Goal: Task Accomplishment & Management: Use online tool/utility

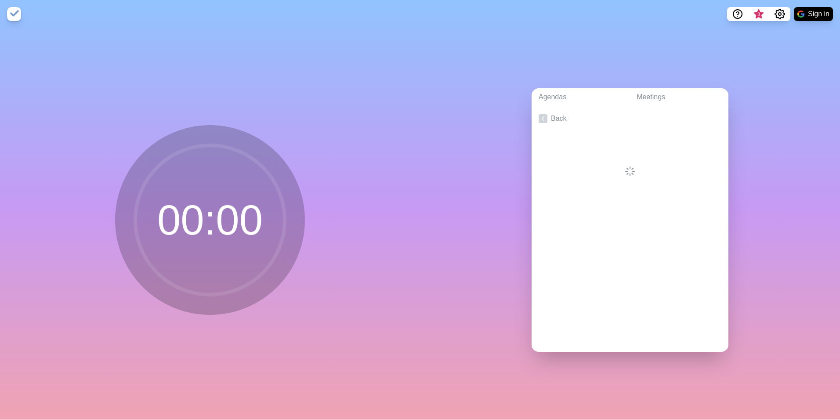
click at [11, 16] on img at bounding box center [14, 14] width 14 height 14
click at [17, 16] on img at bounding box center [14, 14] width 14 height 14
click at [16, 11] on img at bounding box center [14, 14] width 14 height 14
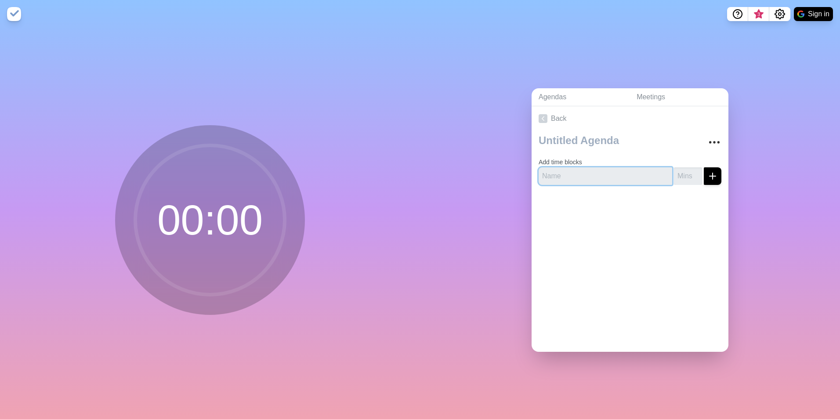
click at [605, 170] on input "text" at bounding box center [606, 176] width 134 height 18
